Goal: Task Accomplishment & Management: Use online tool/utility

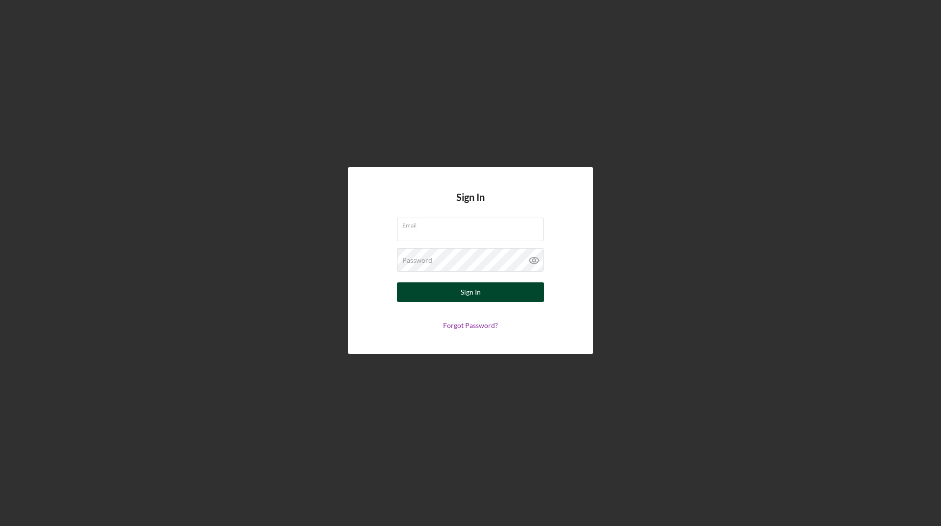
type input "[EMAIL_ADDRESS][DOMAIN_NAME]"
click at [445, 294] on button "Sign In" at bounding box center [470, 292] width 147 height 20
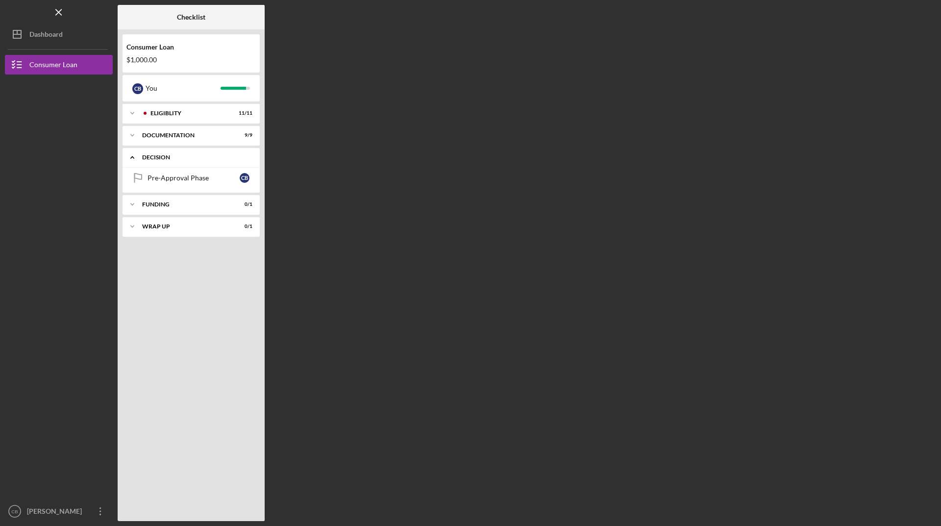
click at [202, 161] on div "Icon/Expander Decision 0 / 1" at bounding box center [190, 157] width 137 height 20
click at [201, 183] on link "Pre-Approval Phase Pre-Approval Phase C B" at bounding box center [190, 178] width 127 height 20
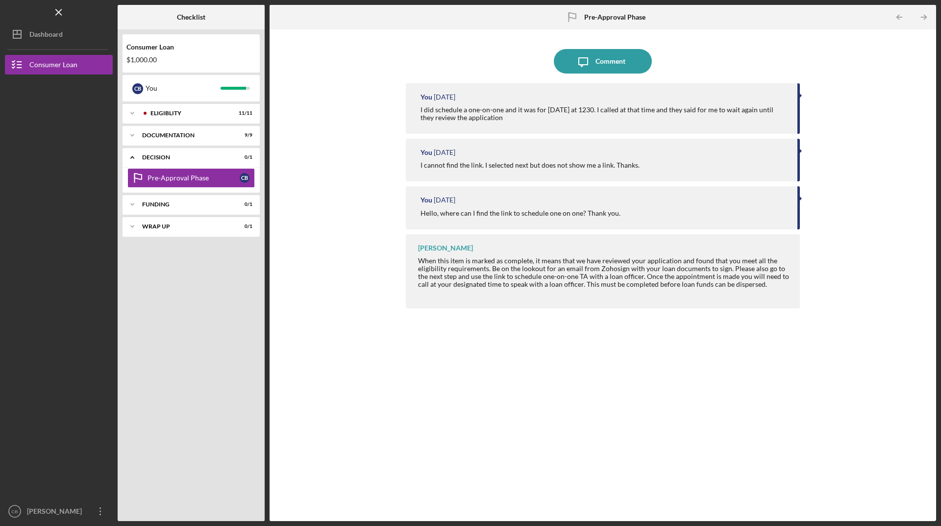
click at [79, 11] on div "Logo-Reversed Created with Sketch. Icon/Menu Close" at bounding box center [59, 12] width 108 height 24
